Goal: Transaction & Acquisition: Purchase product/service

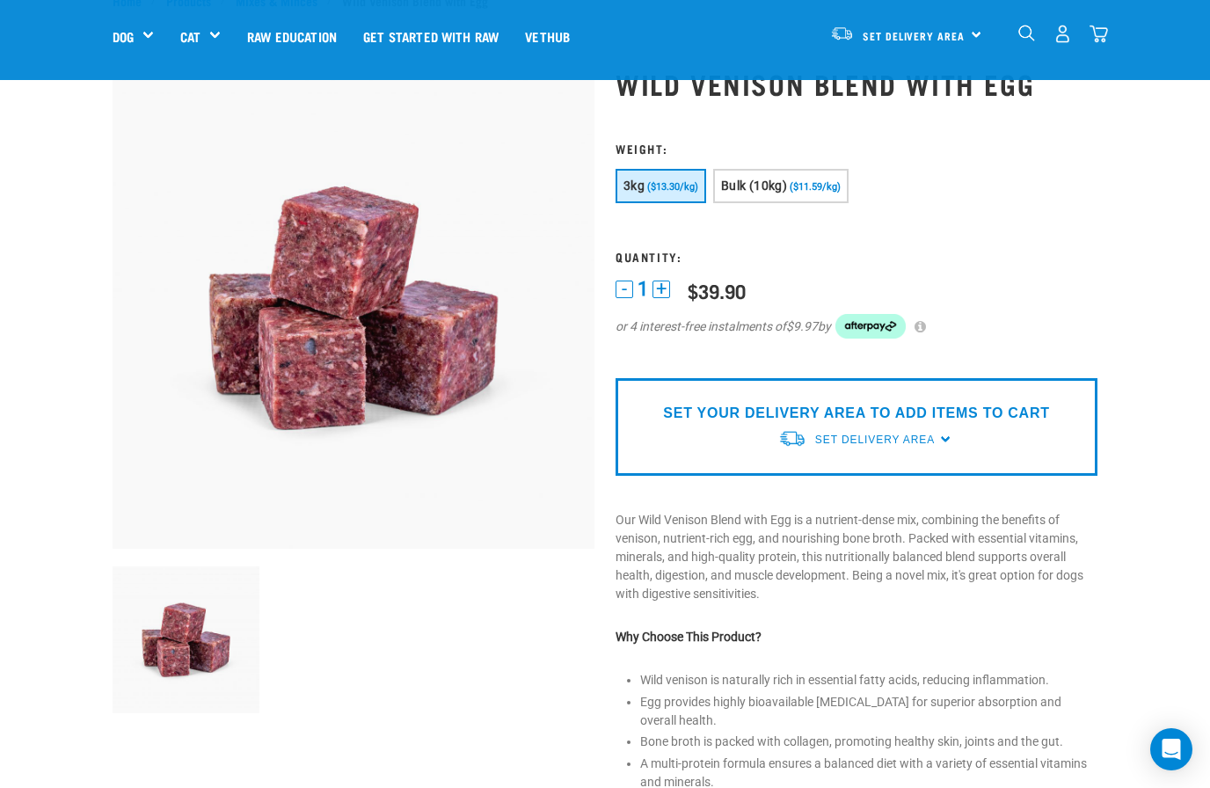
scroll to position [60, 0]
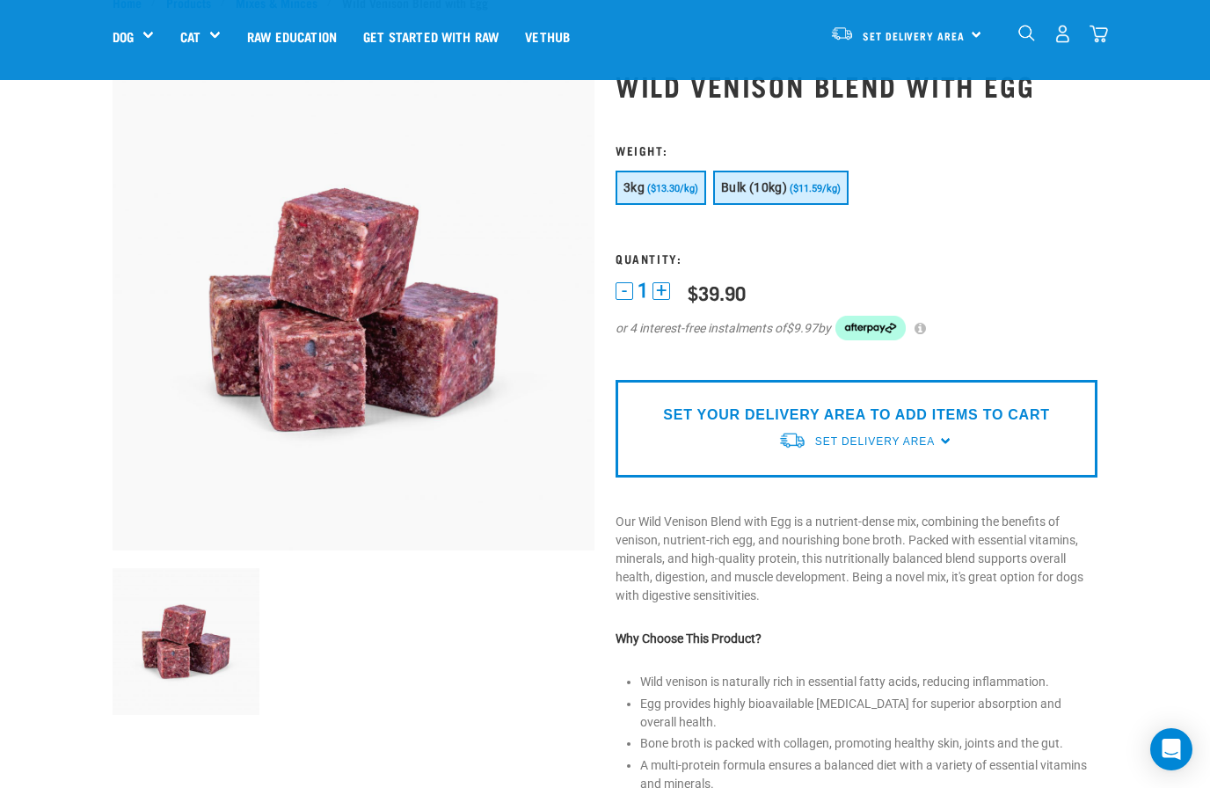
click at [817, 178] on button "Bulk (10kg) ($11.59/kg)" at bounding box center [780, 188] width 135 height 34
click at [657, 193] on span "($13.30/kg)" at bounding box center [672, 188] width 51 height 11
click at [934, 437] on span "Set Delivery Area" at bounding box center [875, 441] width 120 height 12
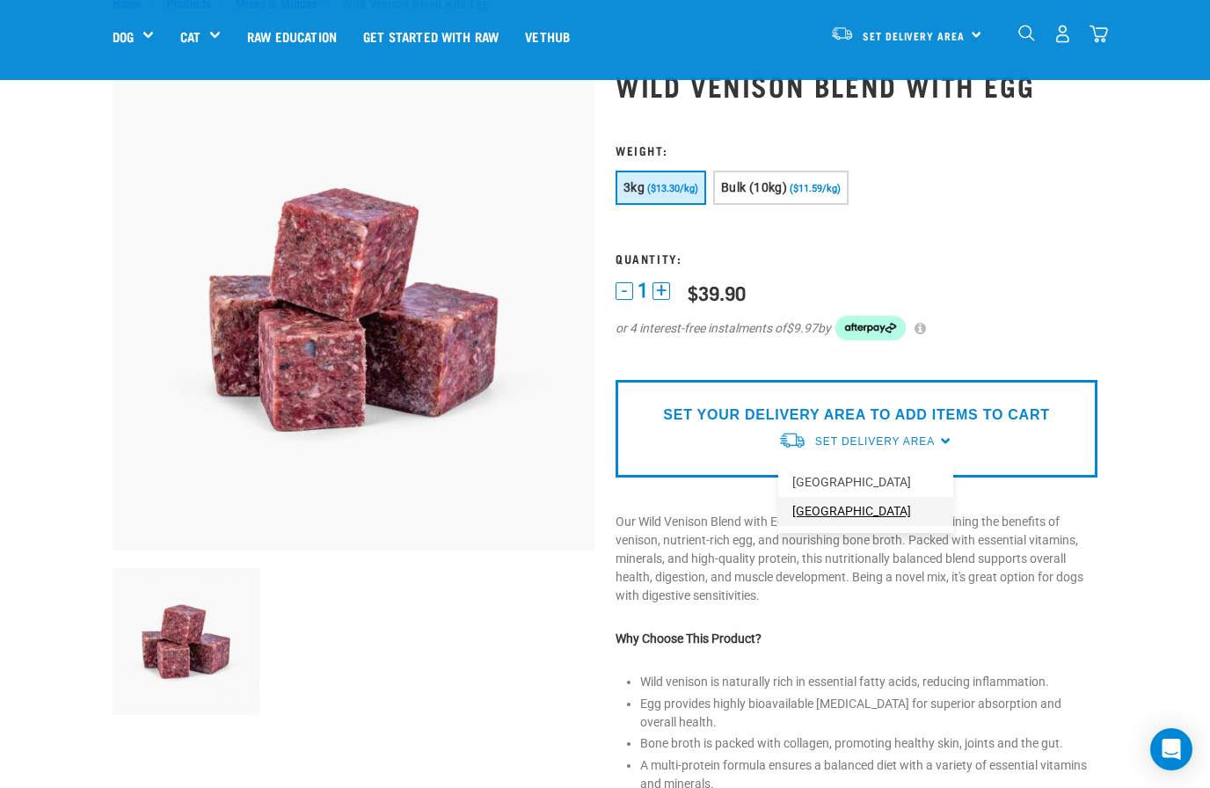
click at [843, 518] on link "[GEOGRAPHIC_DATA]" at bounding box center [865, 511] width 175 height 29
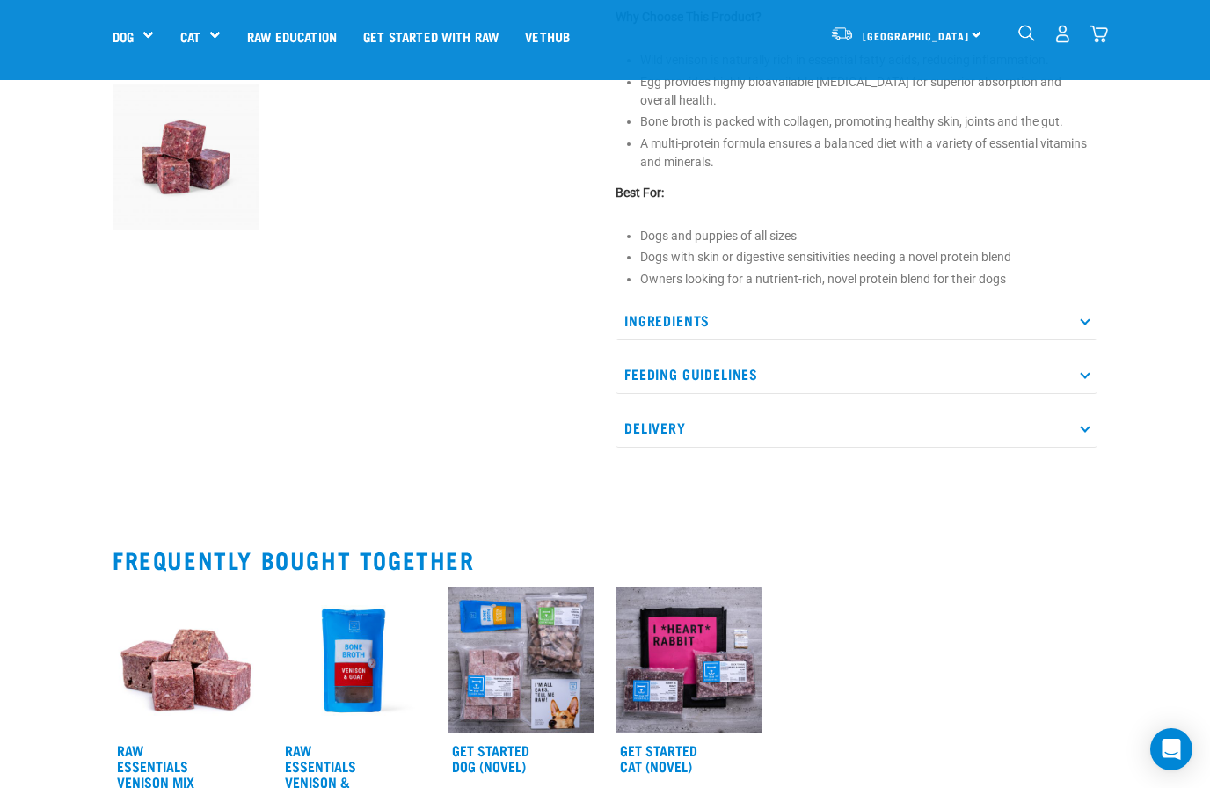
scroll to position [507, 0]
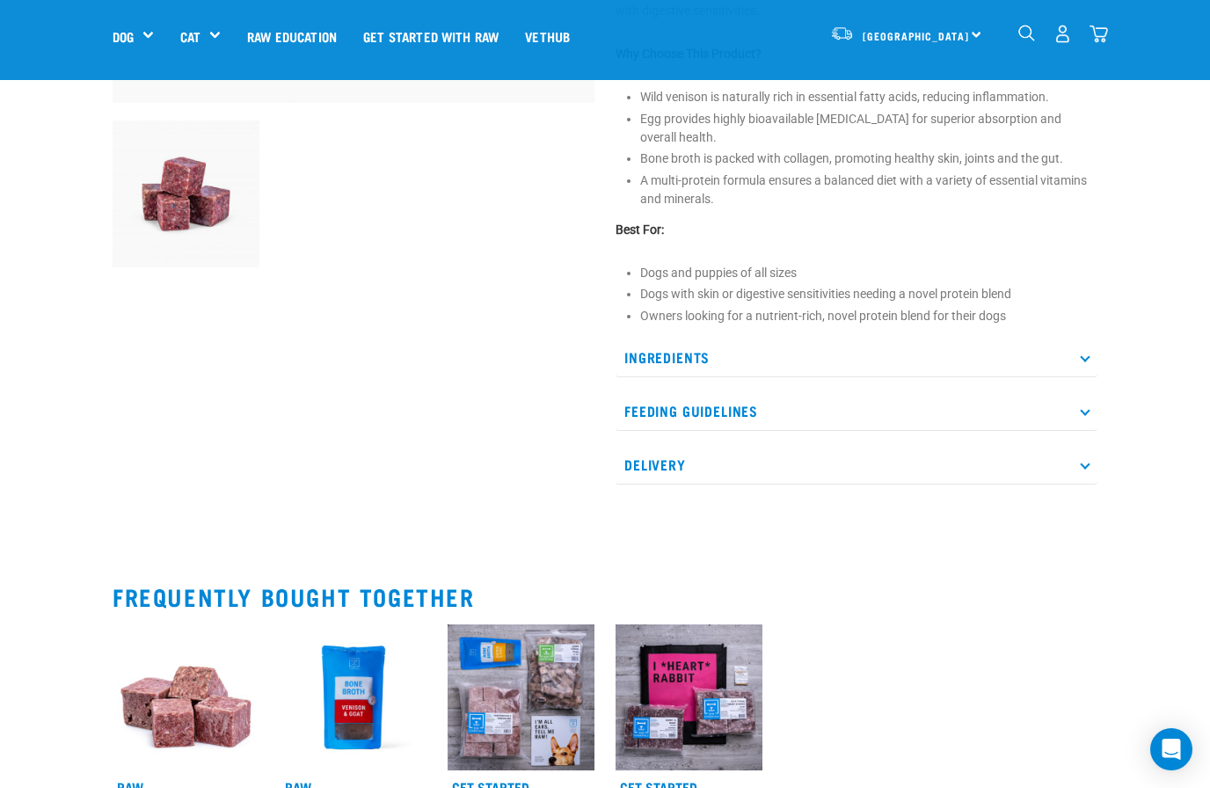
click at [1091, 471] on p "Delivery" at bounding box center [857, 465] width 482 height 40
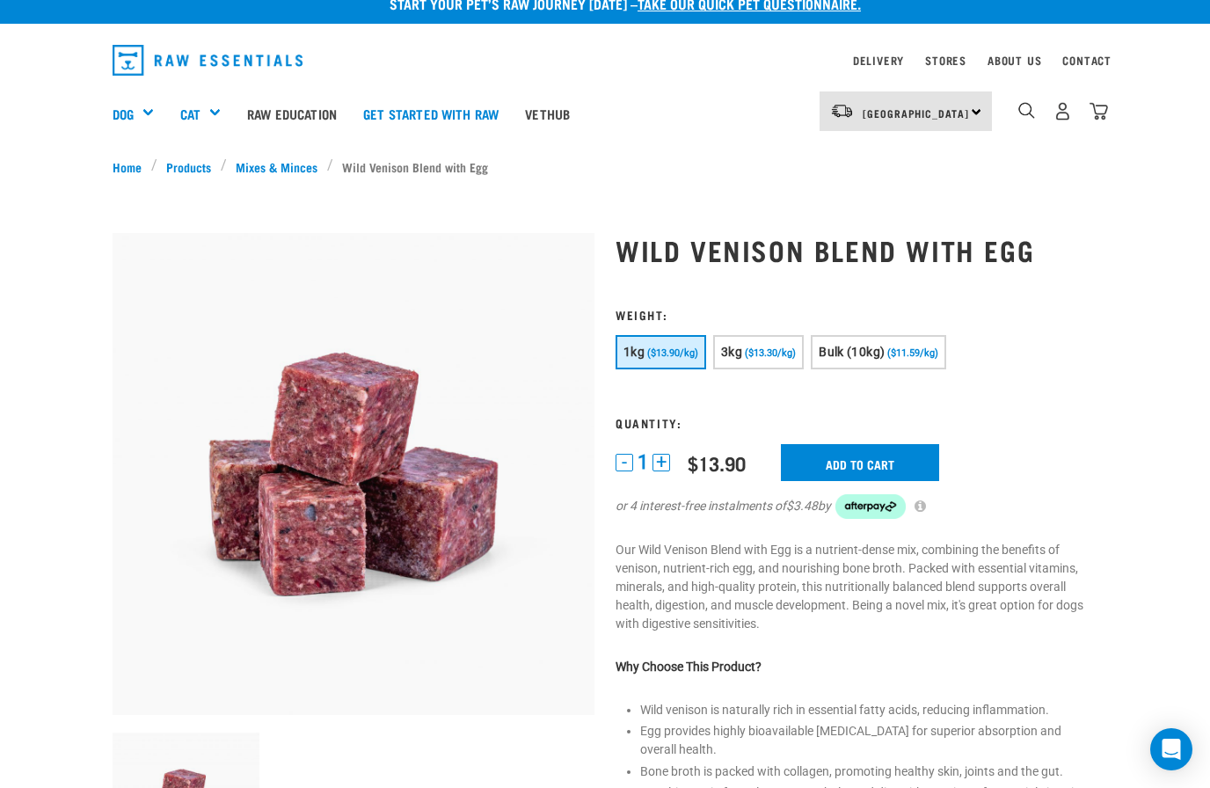
scroll to position [14, 0]
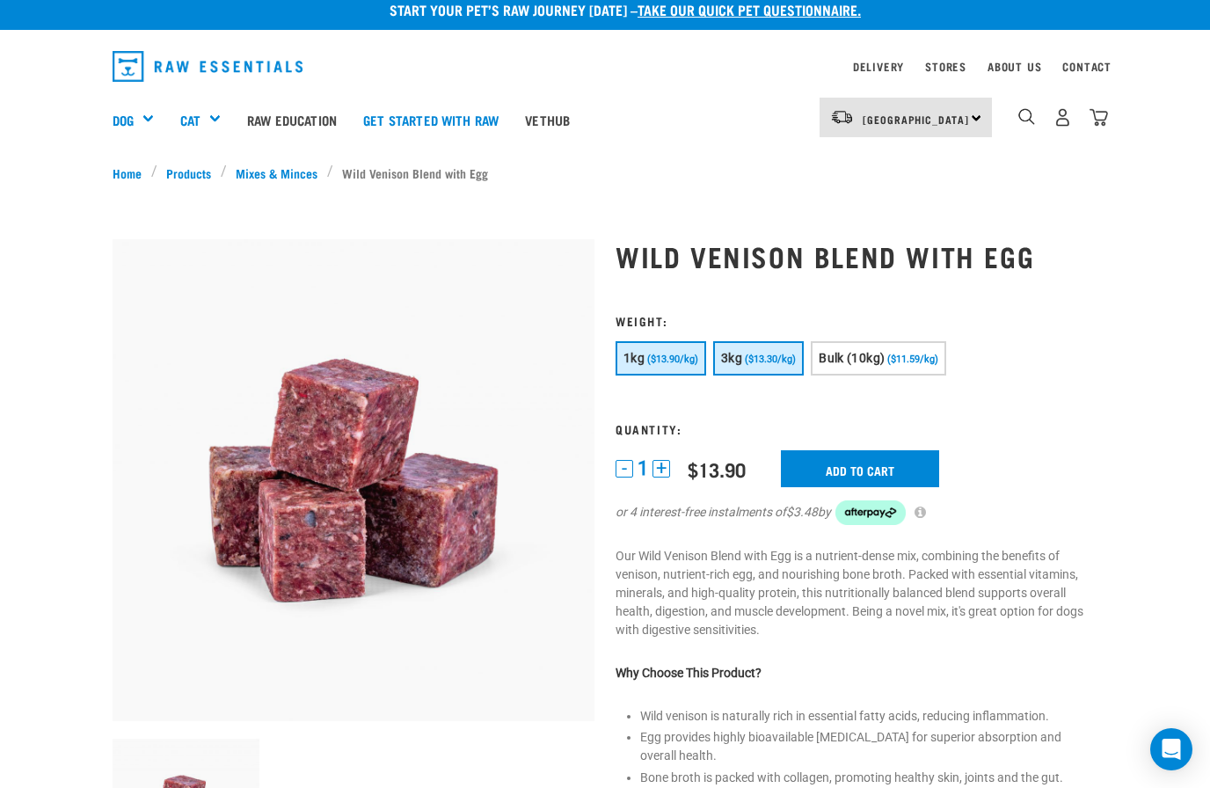
click at [791, 361] on span "($13.30/kg)" at bounding box center [770, 359] width 51 height 11
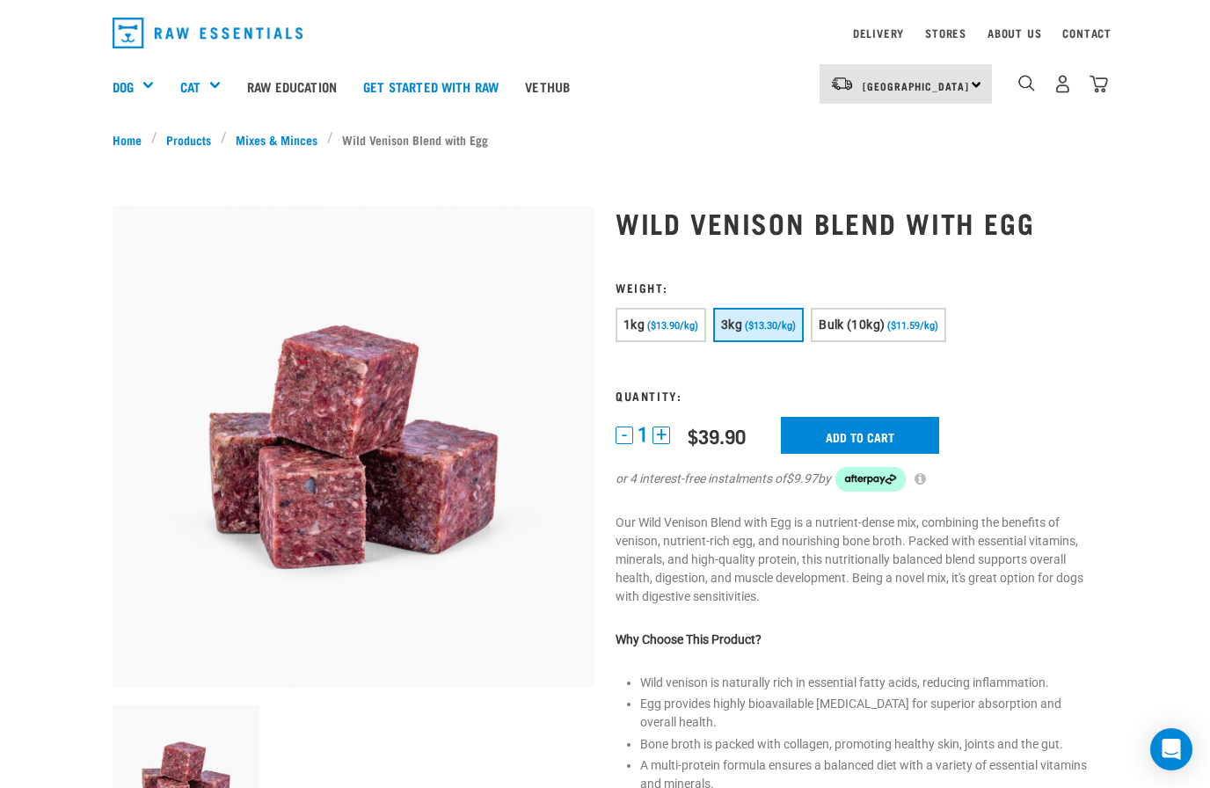
scroll to position [47, 0]
click at [879, 439] on input "Add to cart" at bounding box center [860, 436] width 158 height 37
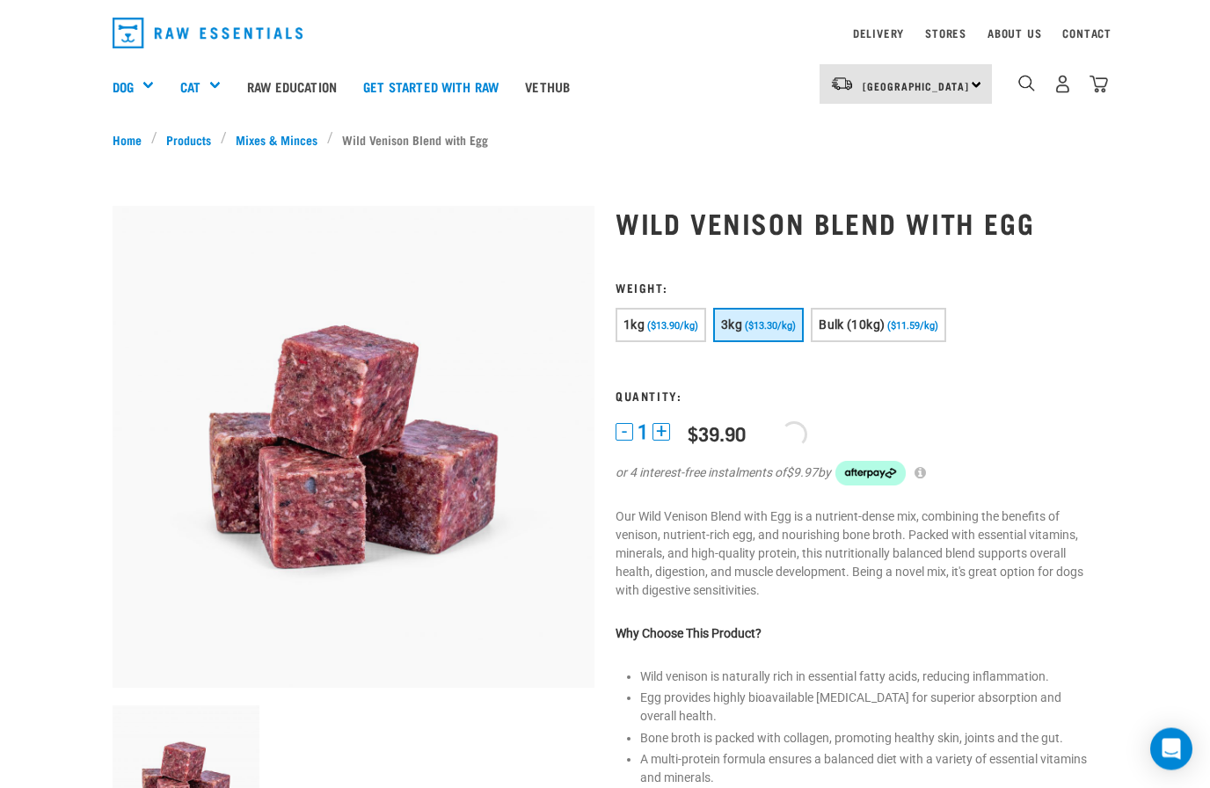
scroll to position [47, 0]
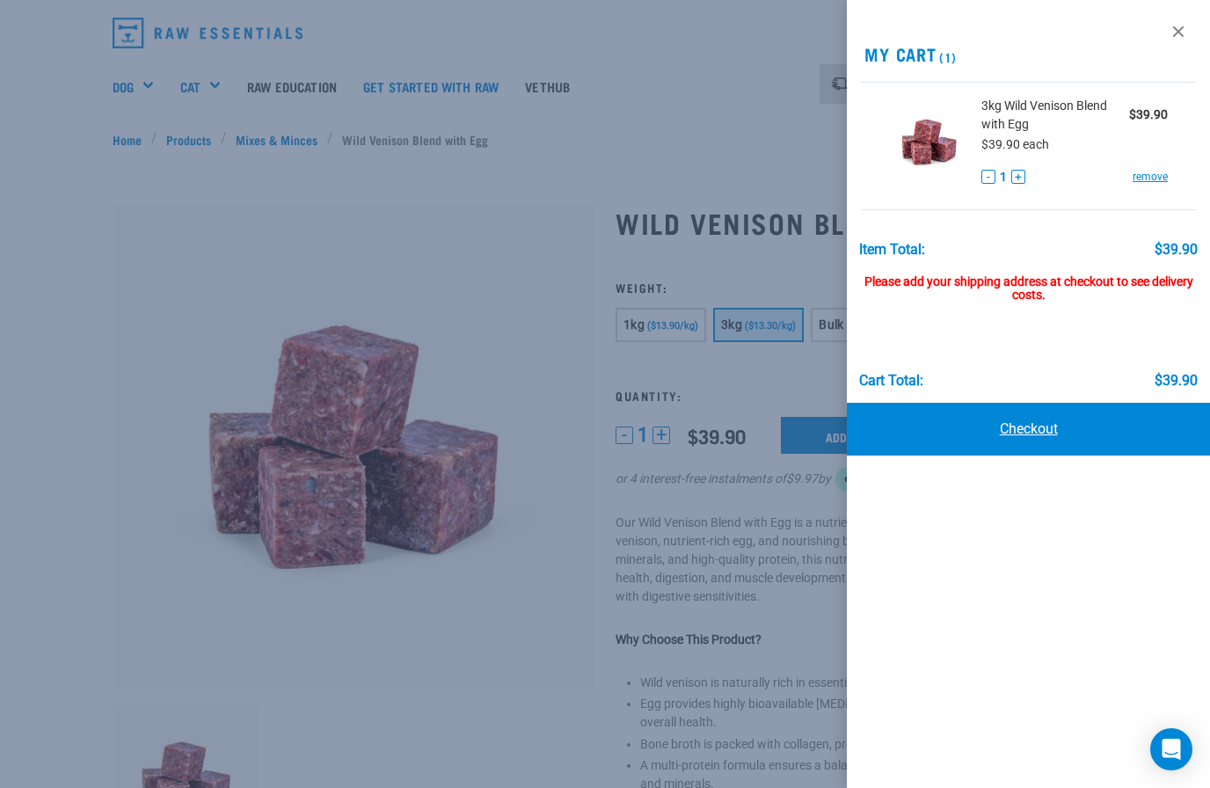
click at [1041, 435] on link "Checkout" at bounding box center [1028, 429] width 363 height 53
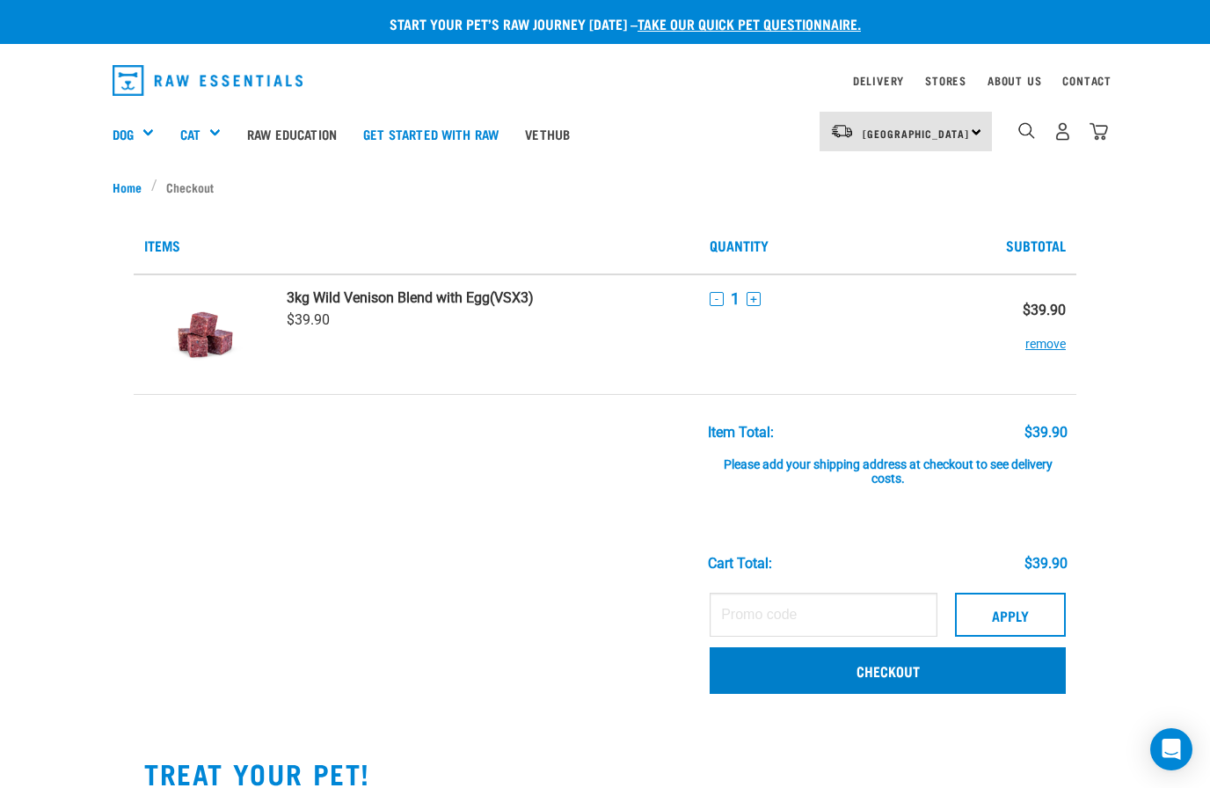
click at [910, 671] on link "Checkout" at bounding box center [888, 670] width 356 height 46
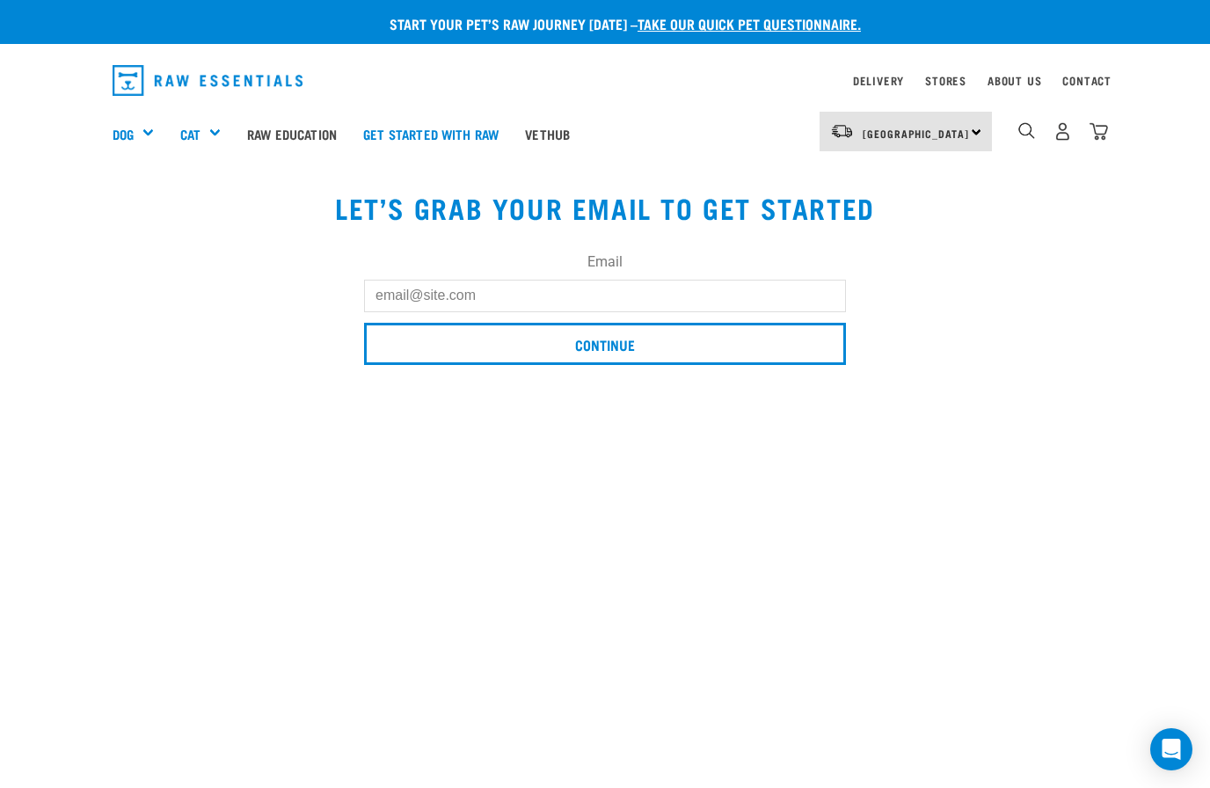
click at [522, 306] on input "Email" at bounding box center [605, 296] width 482 height 32
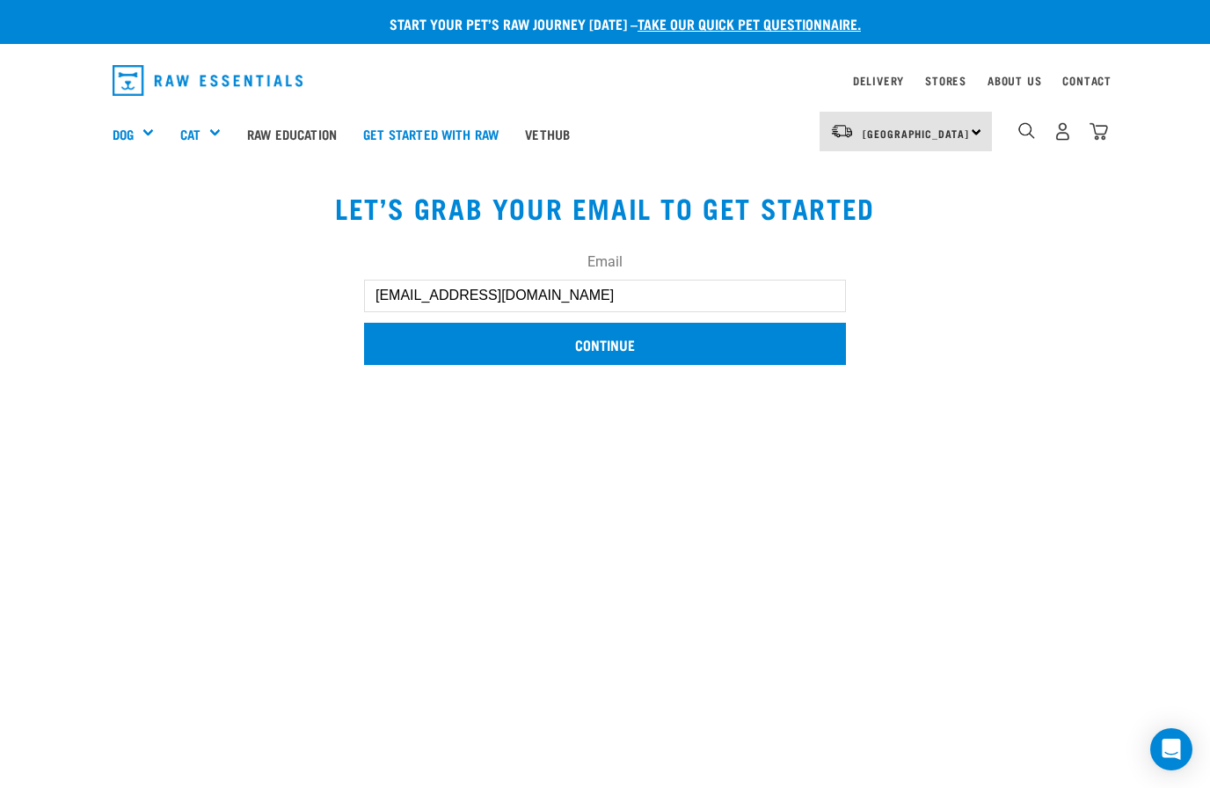
type input "Blaighton1@gmail.com"
click at [660, 334] on input "Continue" at bounding box center [605, 344] width 482 height 42
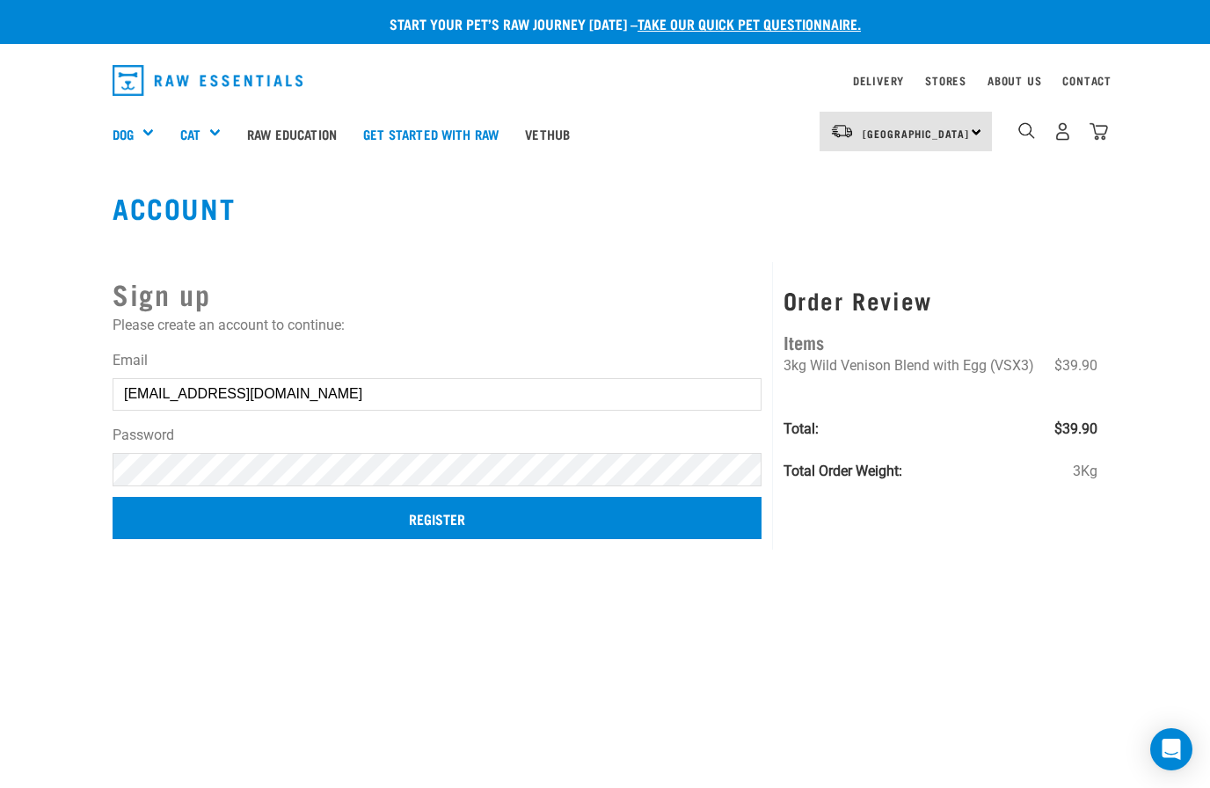
click at [460, 526] on input "Register" at bounding box center [437, 518] width 649 height 42
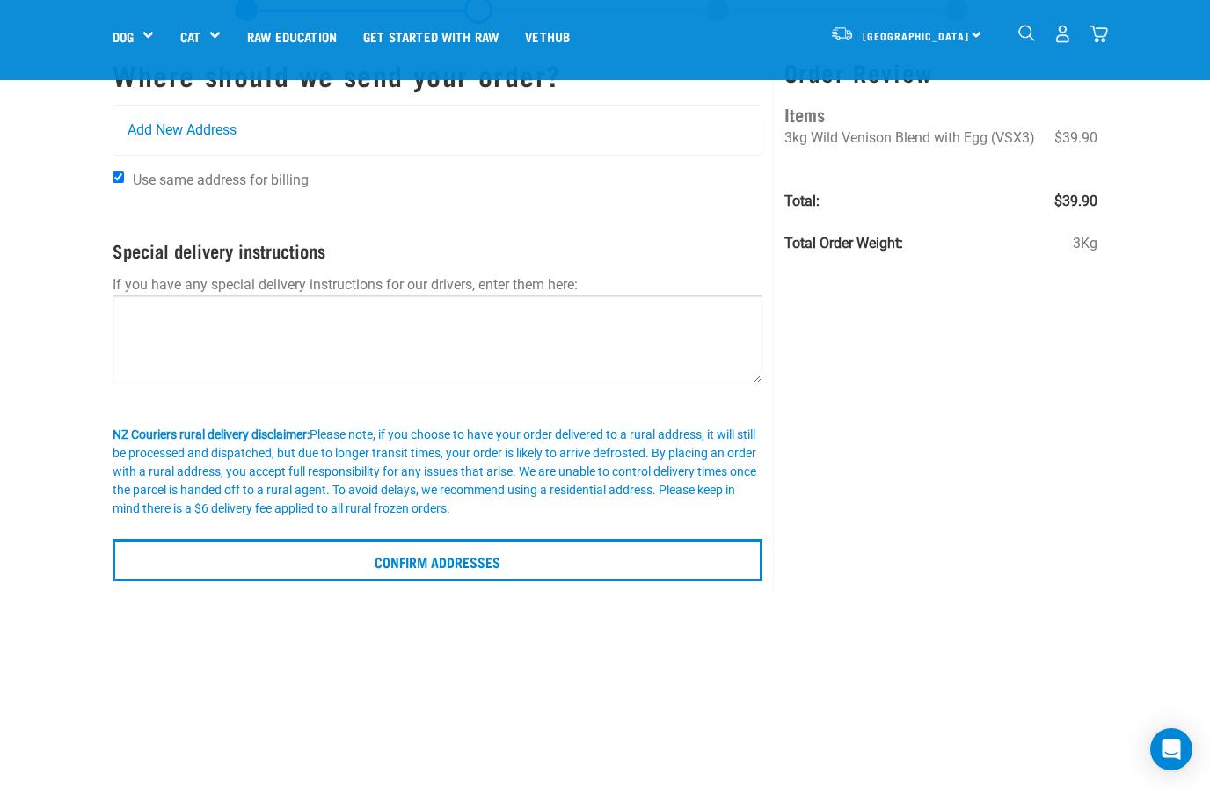
scroll to position [79, 0]
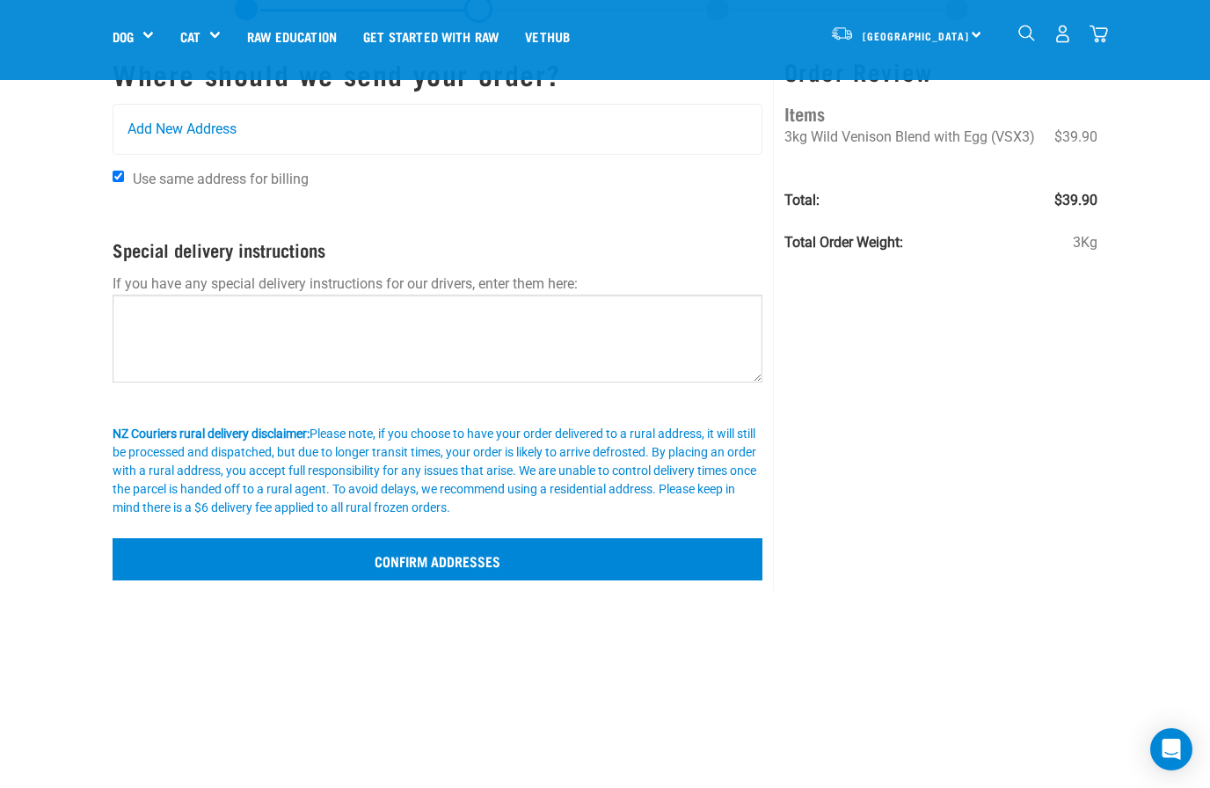
click at [453, 562] on input "Confirm addresses" at bounding box center [438, 559] width 650 height 42
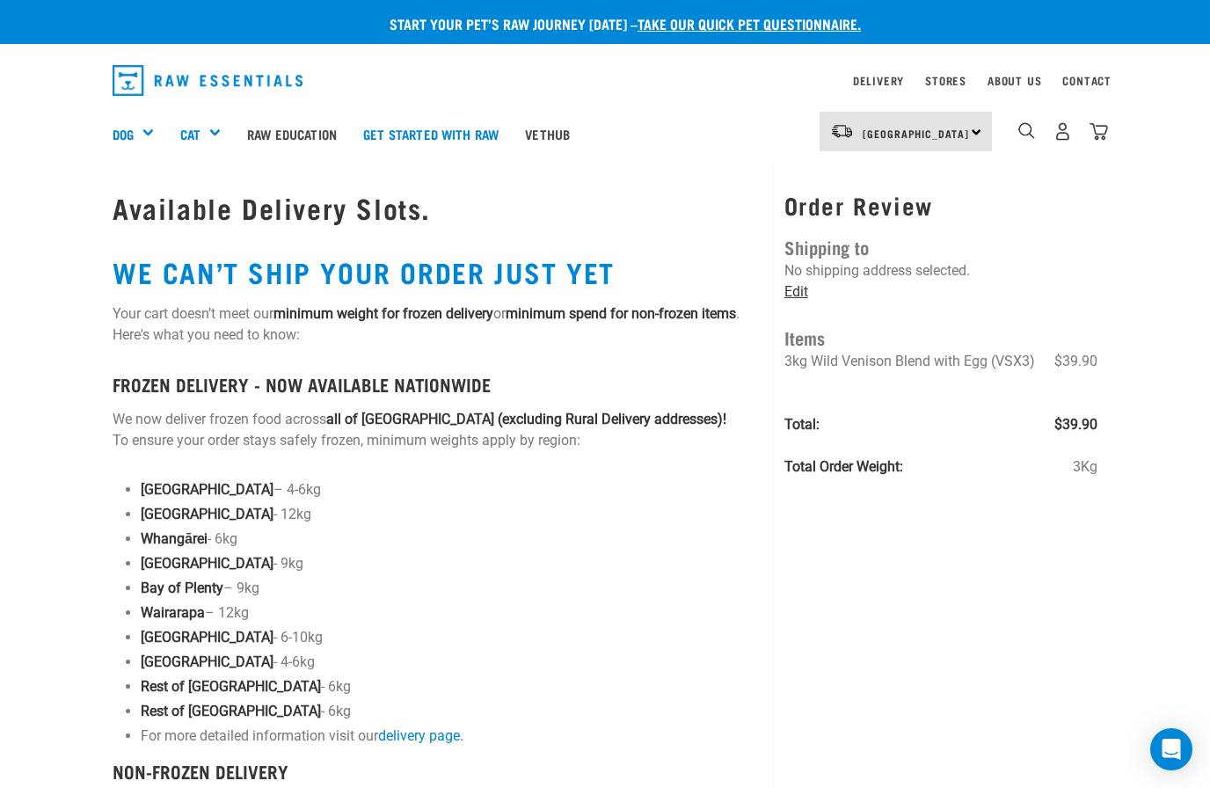
click at [799, 289] on link "Edit" at bounding box center [796, 291] width 24 height 17
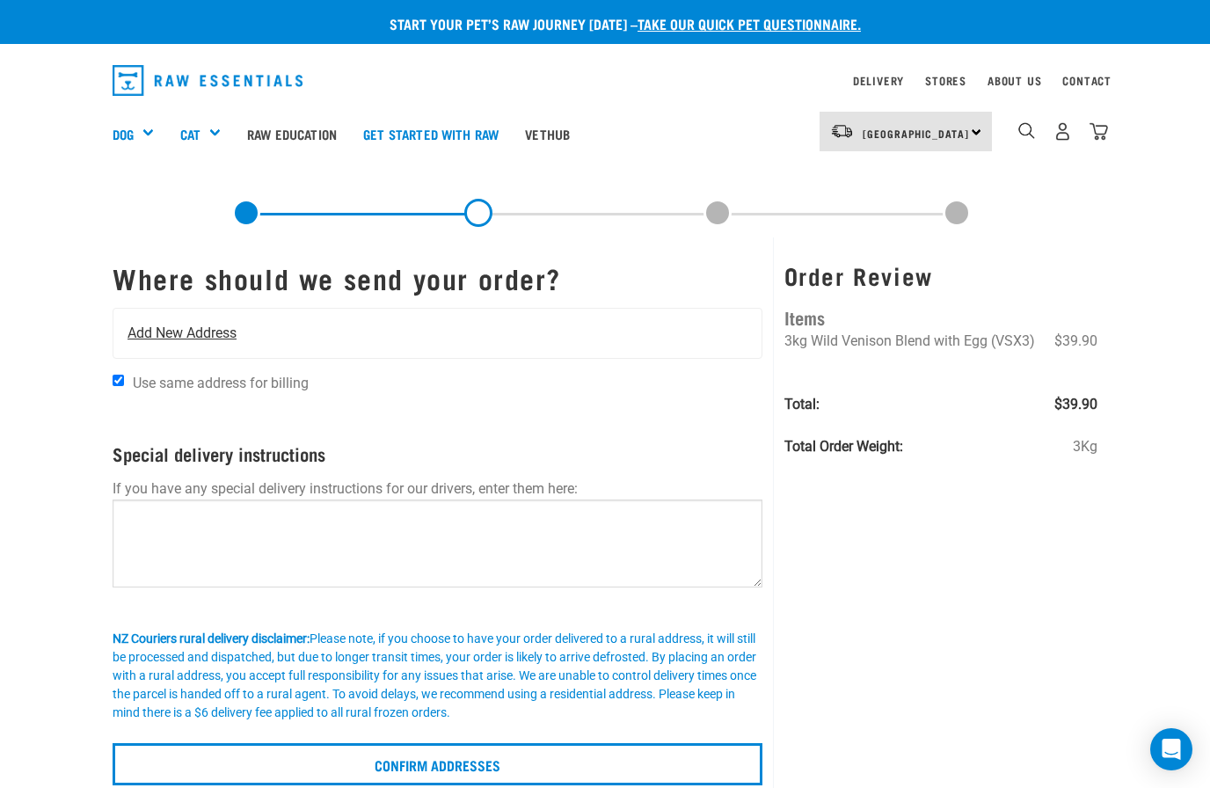
click at [153, 323] on span "Add New Address" at bounding box center [182, 333] width 109 height 21
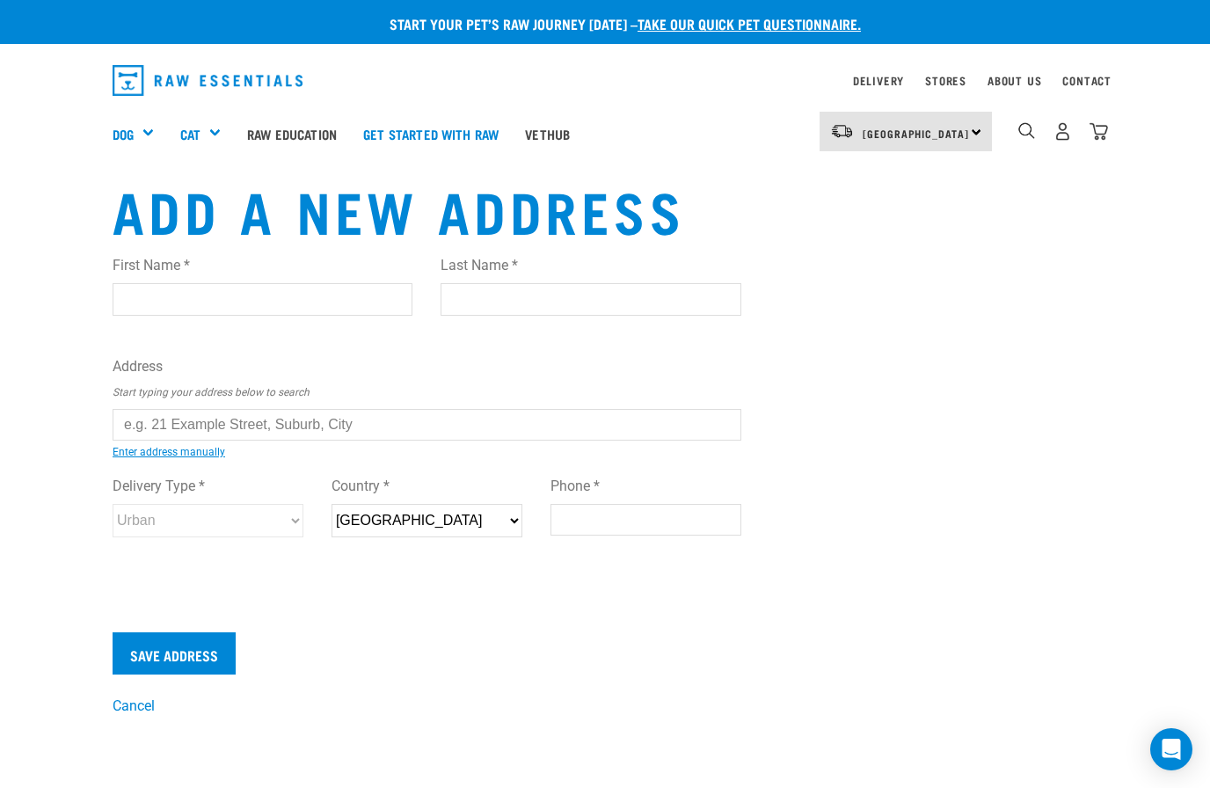
click at [256, 289] on input "First Name *" at bounding box center [263, 299] width 300 height 32
type input "[PERSON_NAME]"
type input "Black"
type input "[STREET_ADDRESS]"
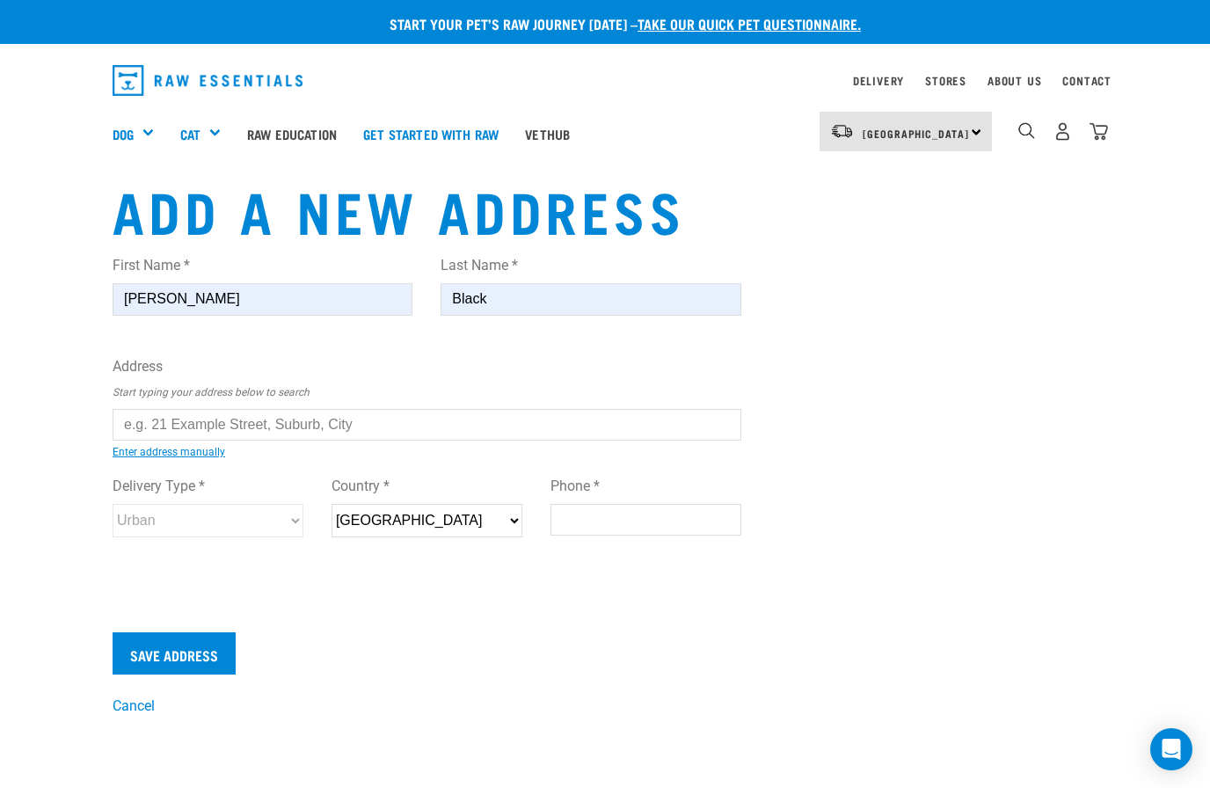
type input "[GEOGRAPHIC_DATA]"
select select "TAS"
type input "7020"
type input "0272128448"
click at [141, 415] on input "text" at bounding box center [427, 425] width 629 height 32
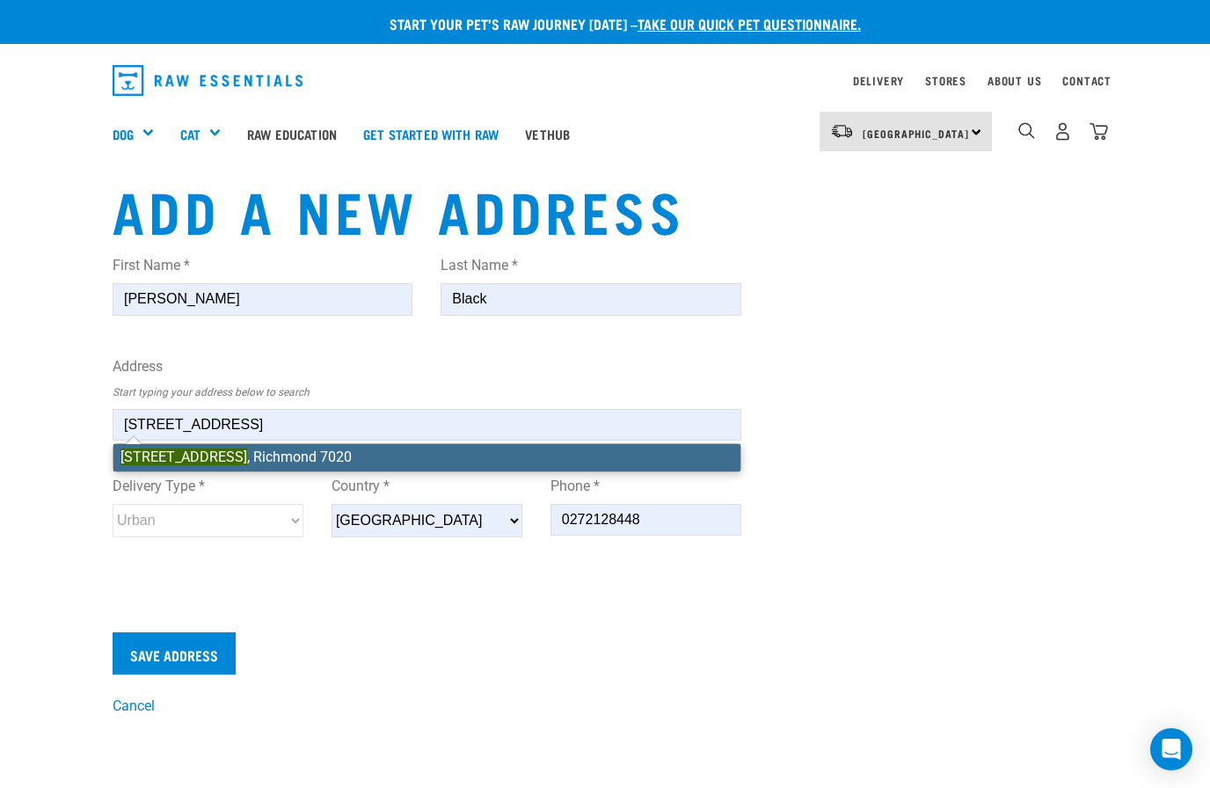
click at [280, 463] on li "39 Taranaki Place , Richmond 7020" at bounding box center [426, 457] width 627 height 26
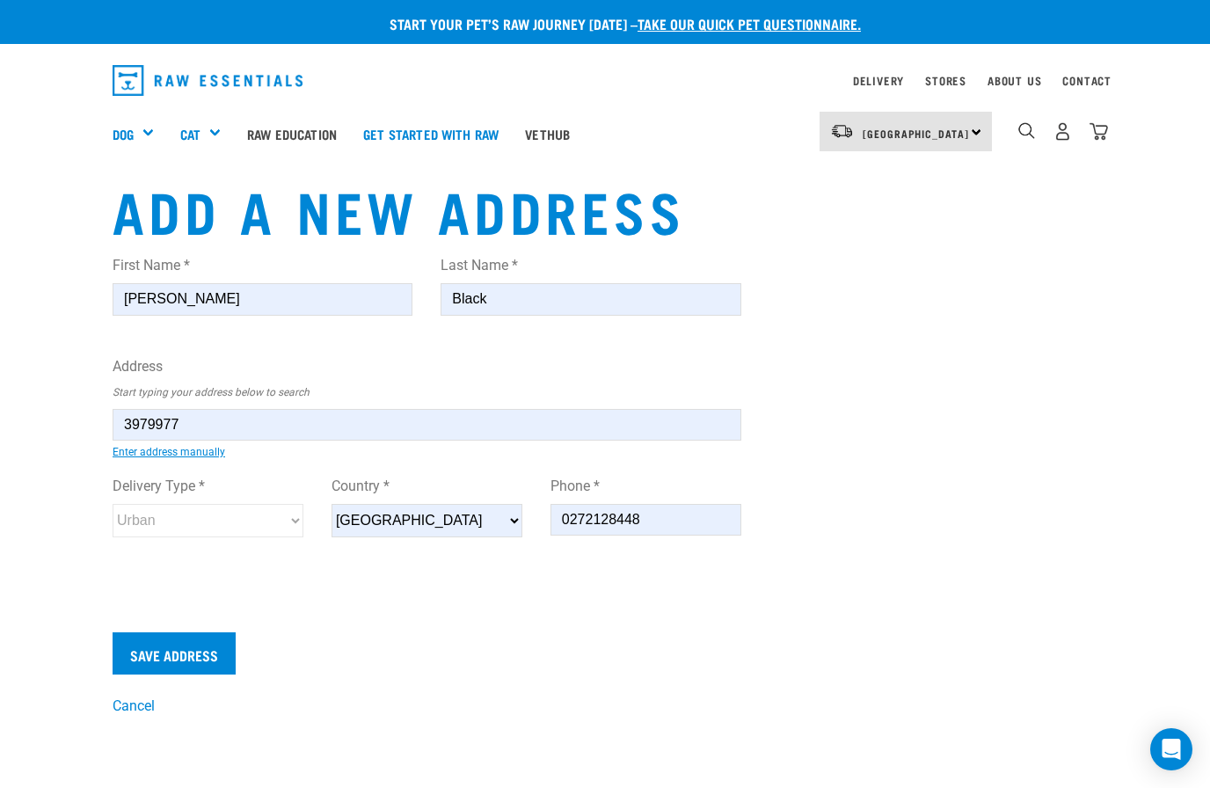
type input "39 Taranaki Place, Richmond 7020"
type input "Richmond"
type input "Nelson"
select select "NSN"
select select "Urban"
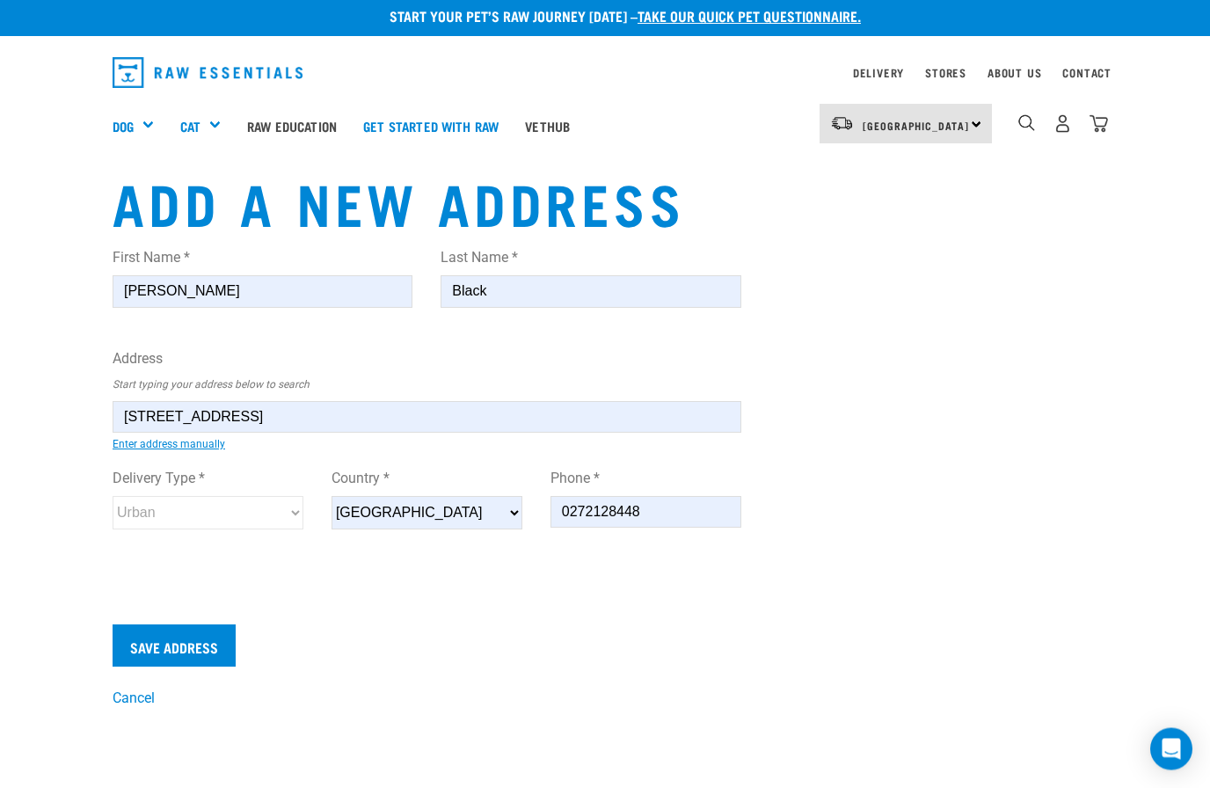
scroll to position [11, 0]
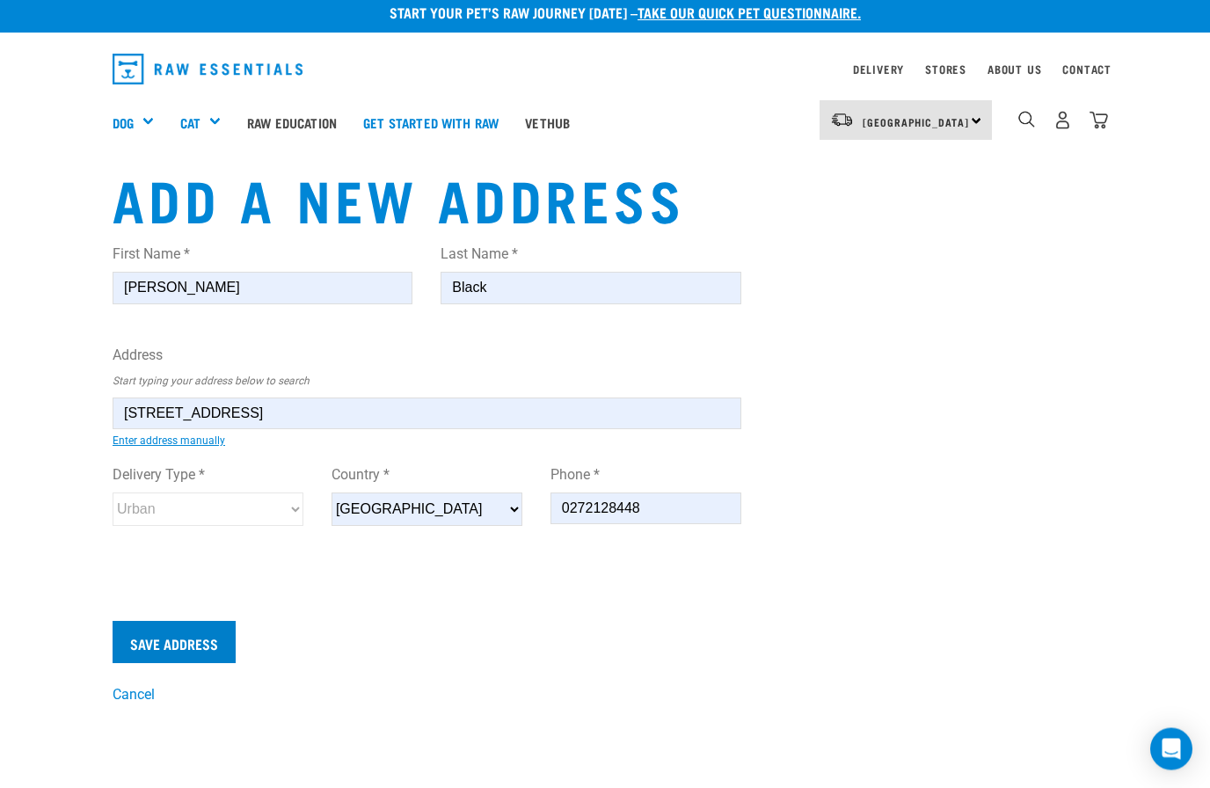
click at [171, 649] on input "Save Address" at bounding box center [174, 643] width 123 height 42
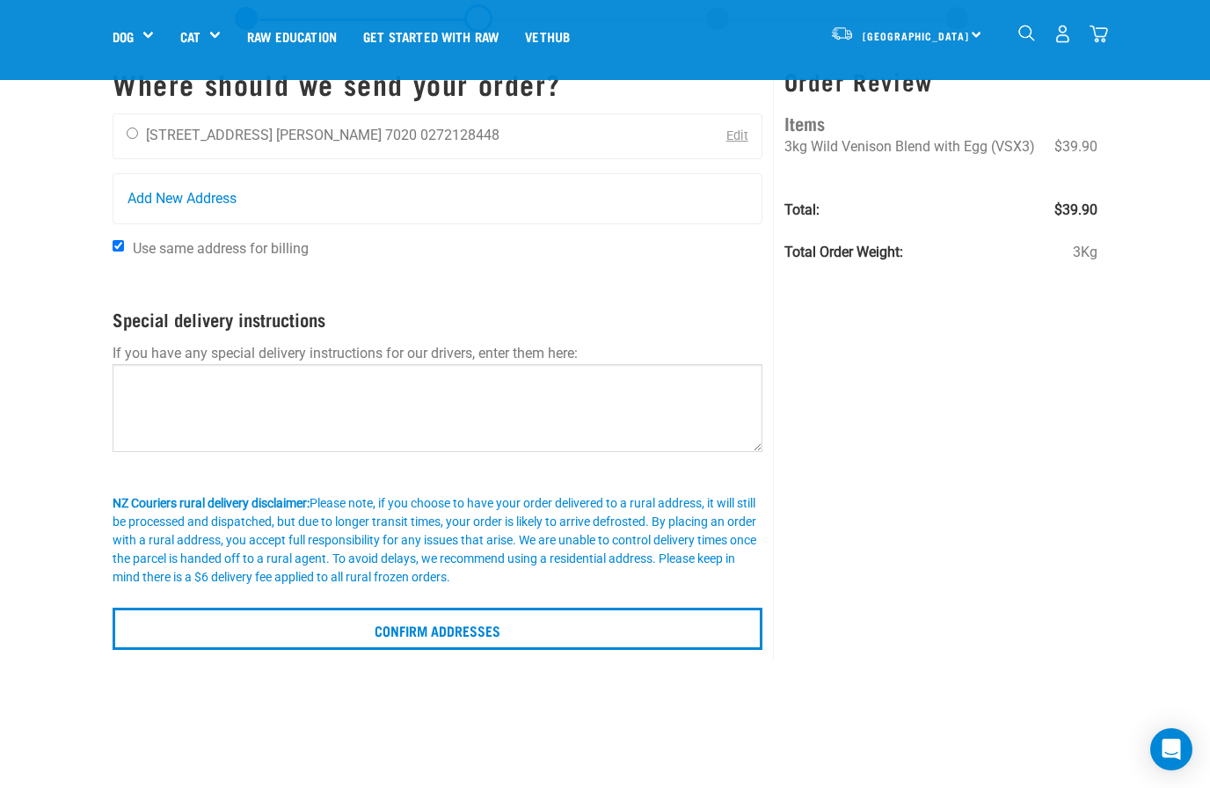
scroll to position [77, 0]
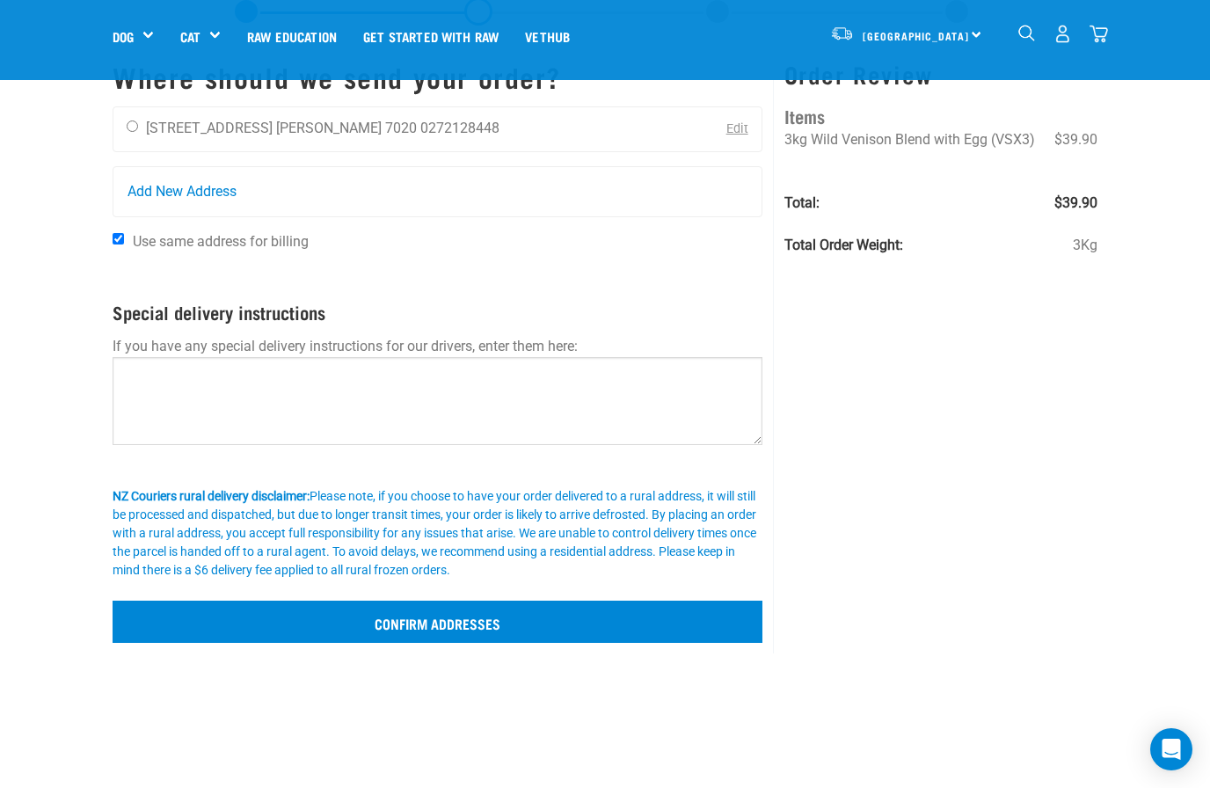
click at [441, 612] on input "Confirm addresses" at bounding box center [438, 622] width 650 height 42
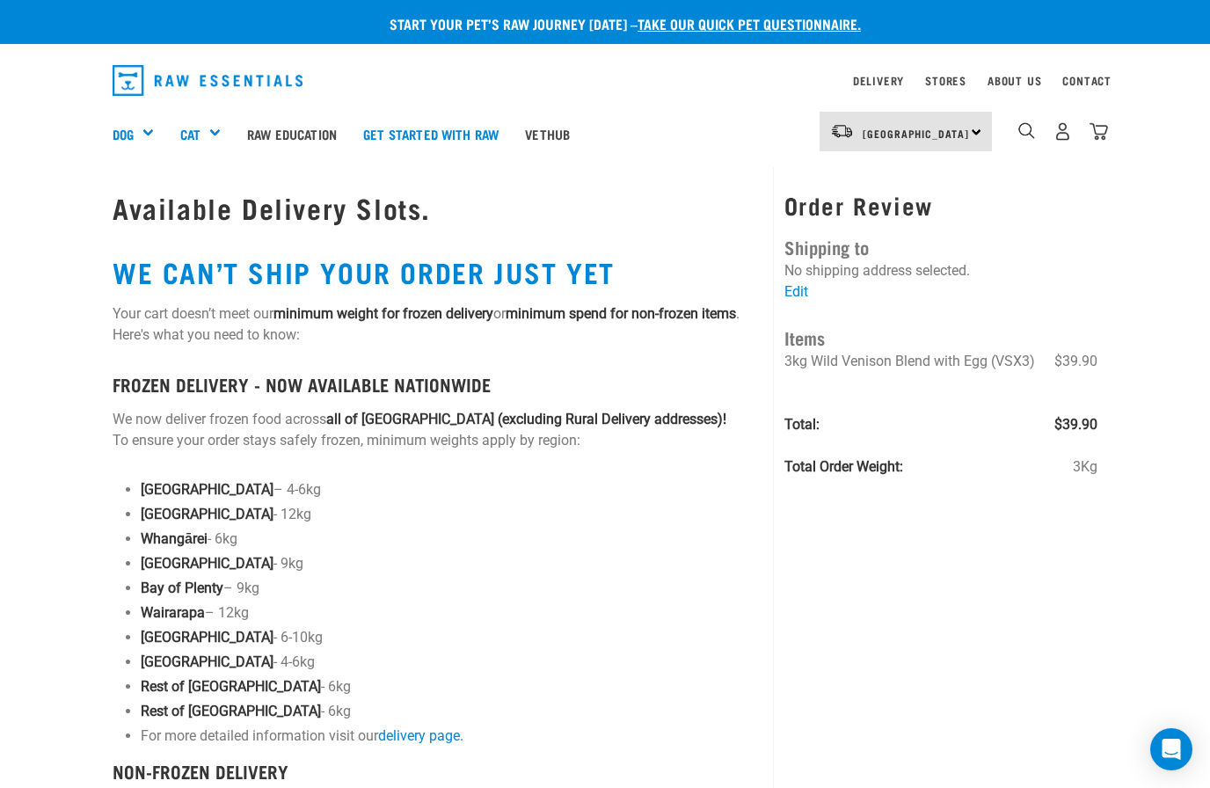
scroll to position [18, 0]
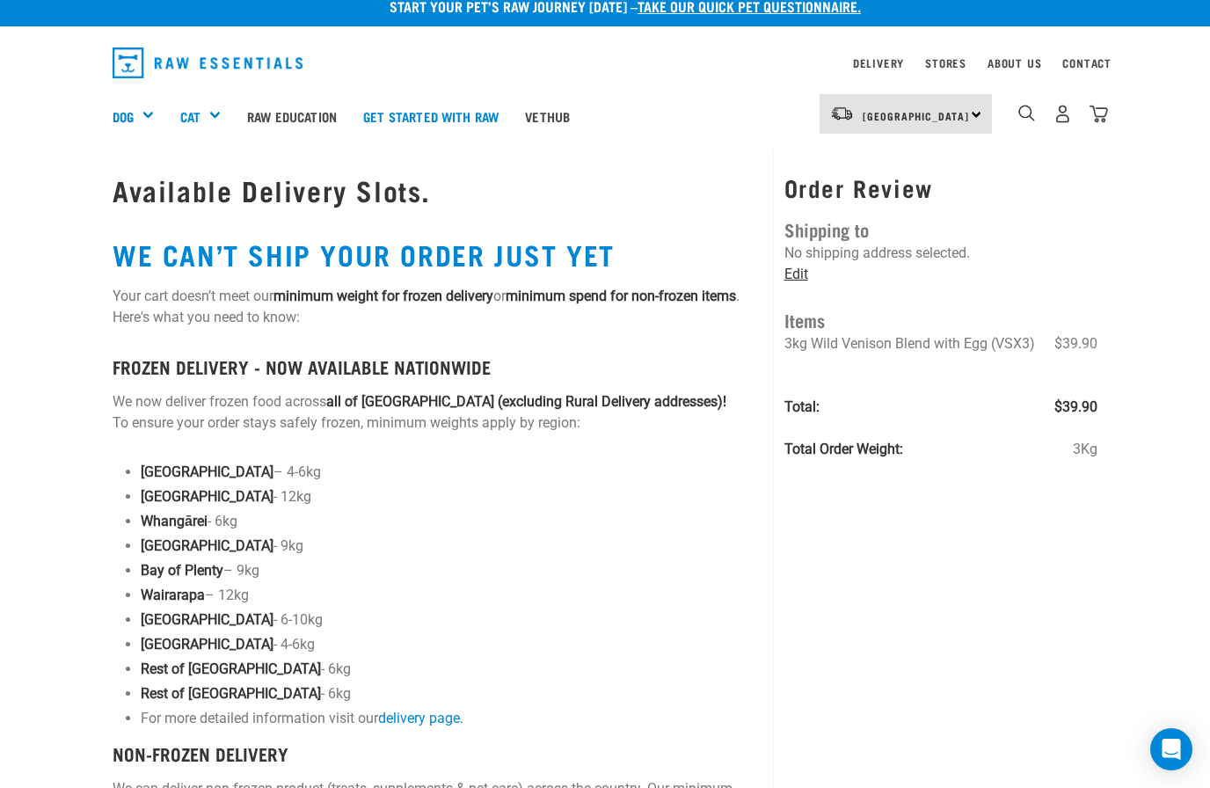
click at [793, 266] on link "Edit" at bounding box center [796, 274] width 24 height 17
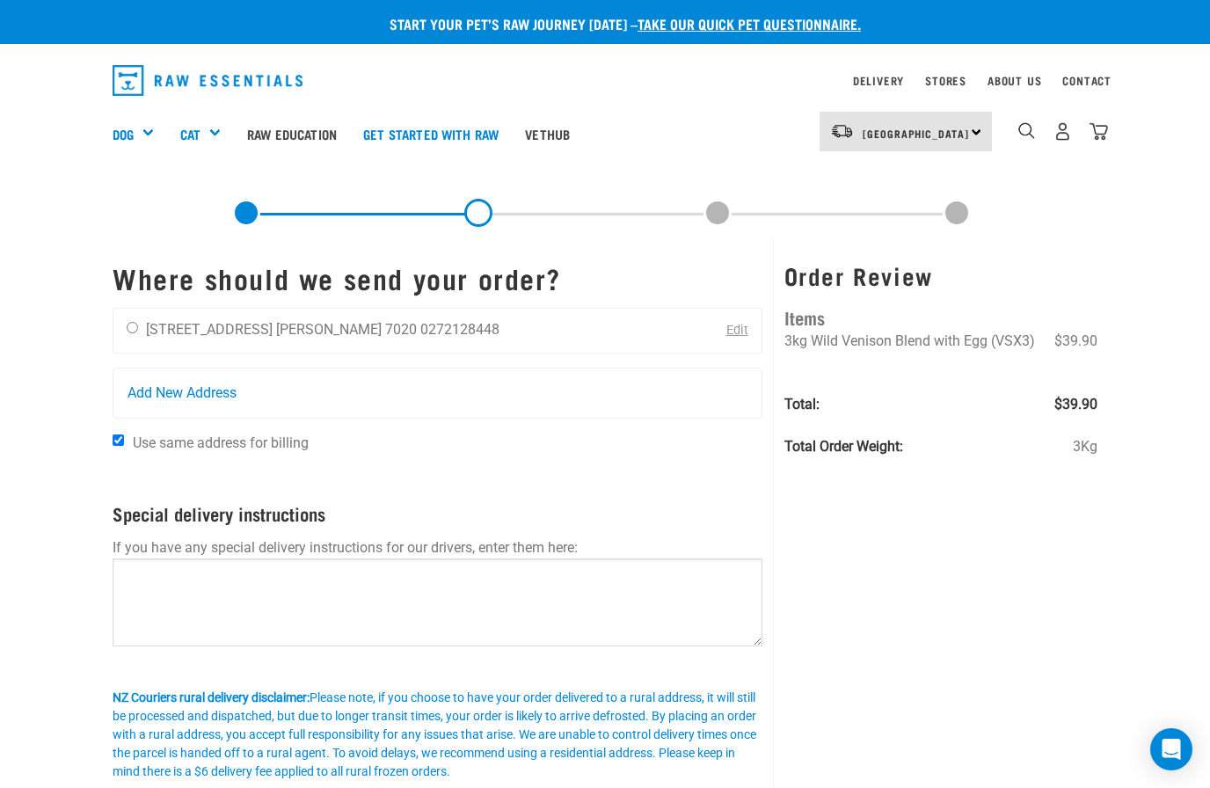
scroll to position [13, 0]
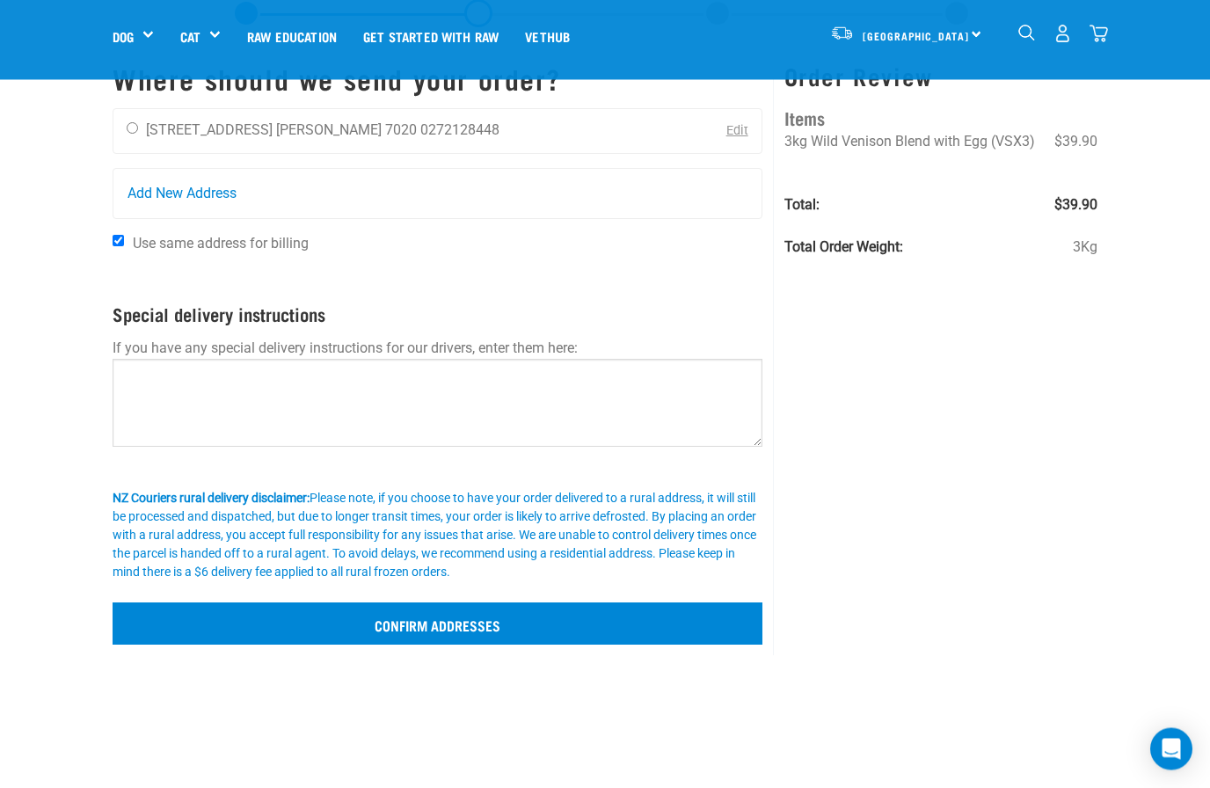
click at [471, 623] on input "Confirm addresses" at bounding box center [438, 624] width 650 height 42
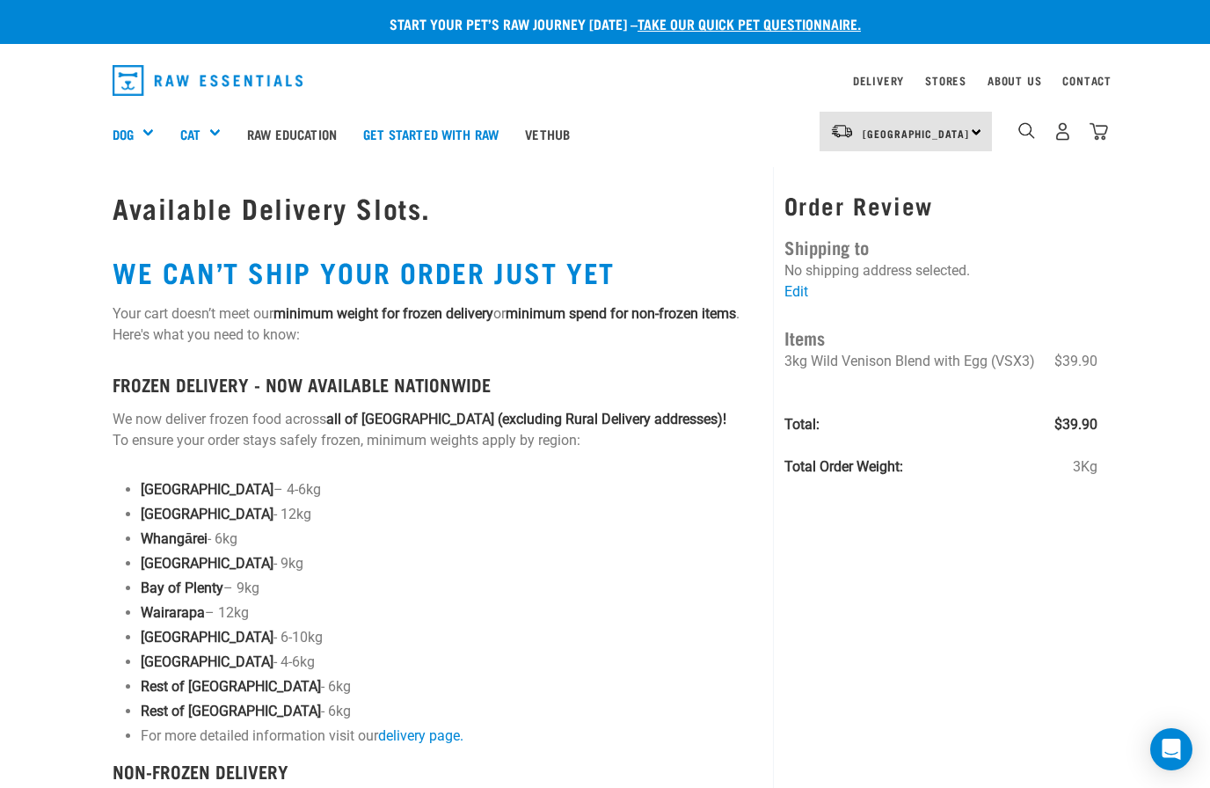
click at [1043, 386] on li at bounding box center [940, 382] width 313 height 21
click at [927, 370] on li "3kg Wild Venison Blend with Egg (VSX3) $39.90" at bounding box center [940, 361] width 313 height 21
click at [1083, 410] on li at bounding box center [940, 403] width 313 height 21
click at [1103, 129] on img "dropdown navigation" at bounding box center [1099, 131] width 18 height 18
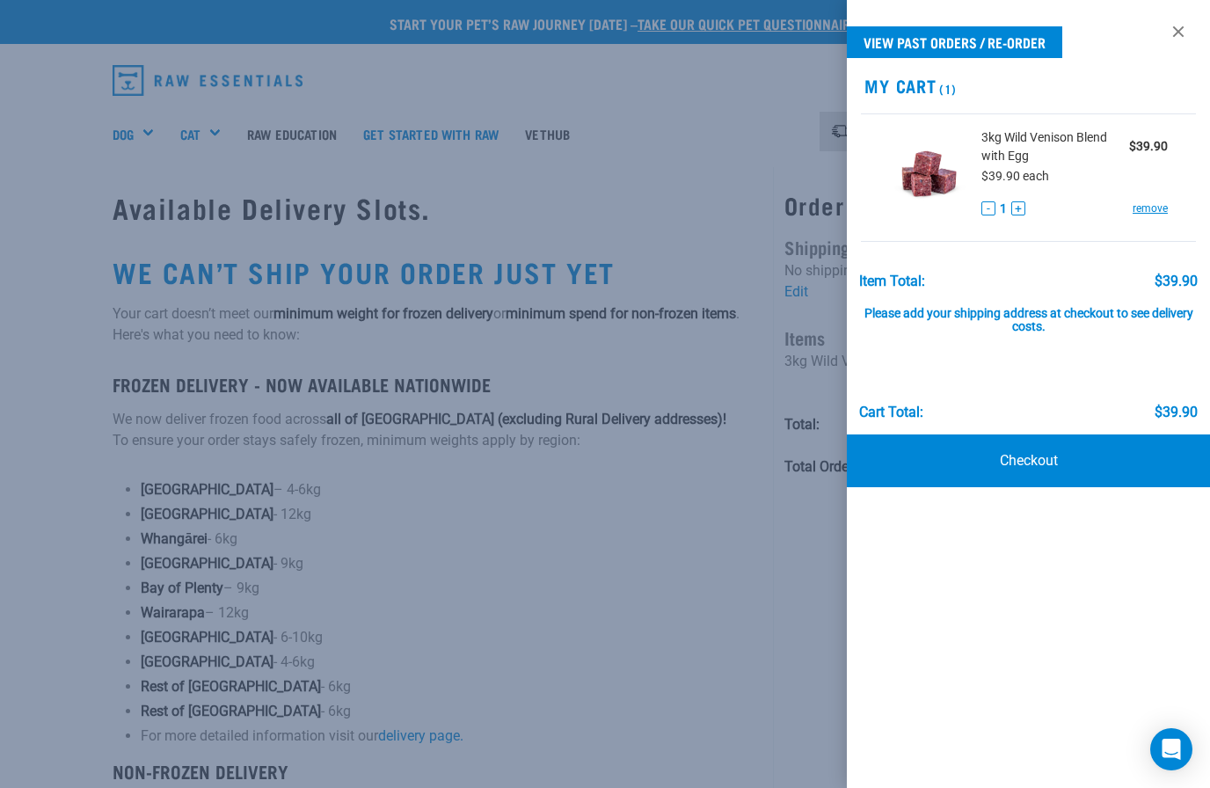
click at [1020, 201] on button "+" at bounding box center [1018, 208] width 14 height 14
click at [1054, 462] on link "Checkout" at bounding box center [1028, 460] width 363 height 53
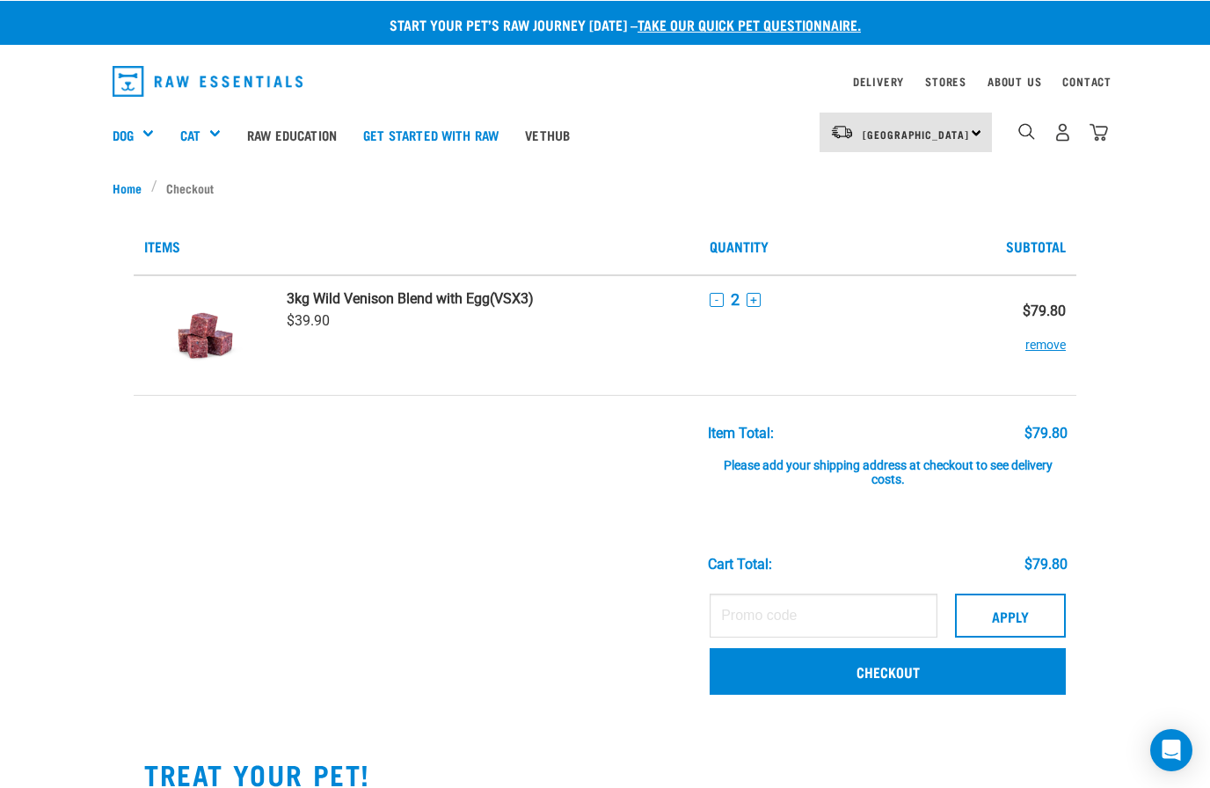
scroll to position [2, 0]
